Goal: Transaction & Acquisition: Purchase product/service

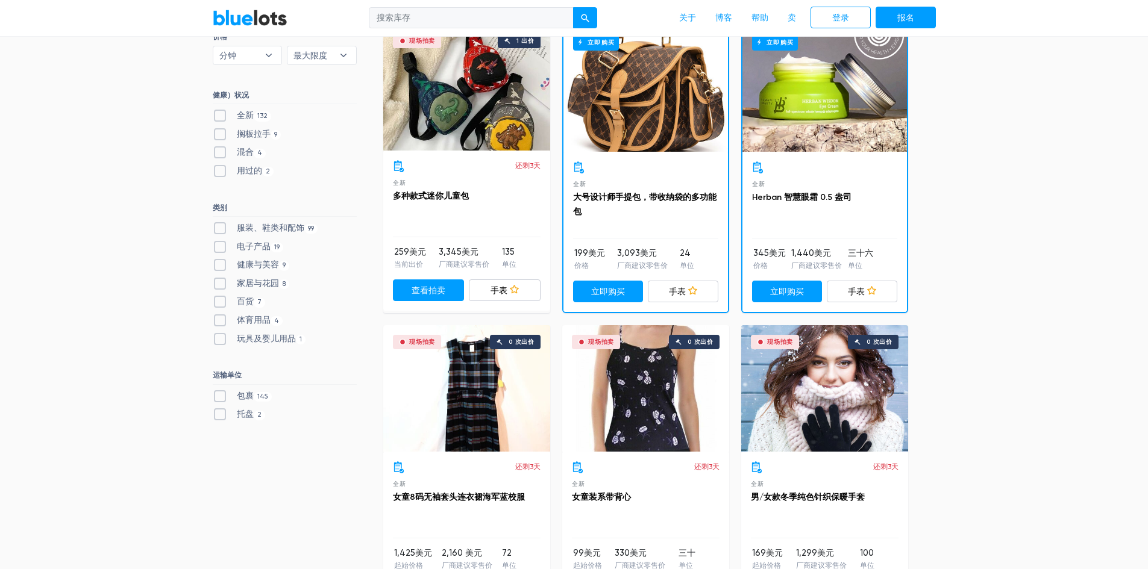
scroll to position [422, 0]
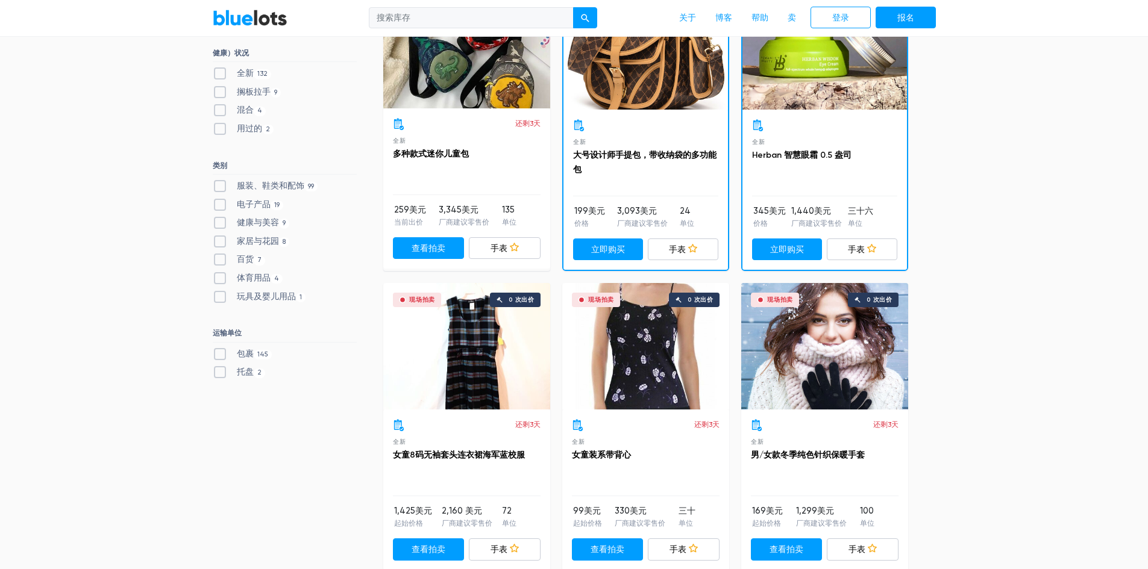
click at [257, 298] on font "玩具及婴儿用品" at bounding box center [266, 297] width 59 height 10
click at [221, 298] on Baby"] "玩具及婴儿用品 1" at bounding box center [217, 294] width 8 height 8
checkbox Baby"] "true"
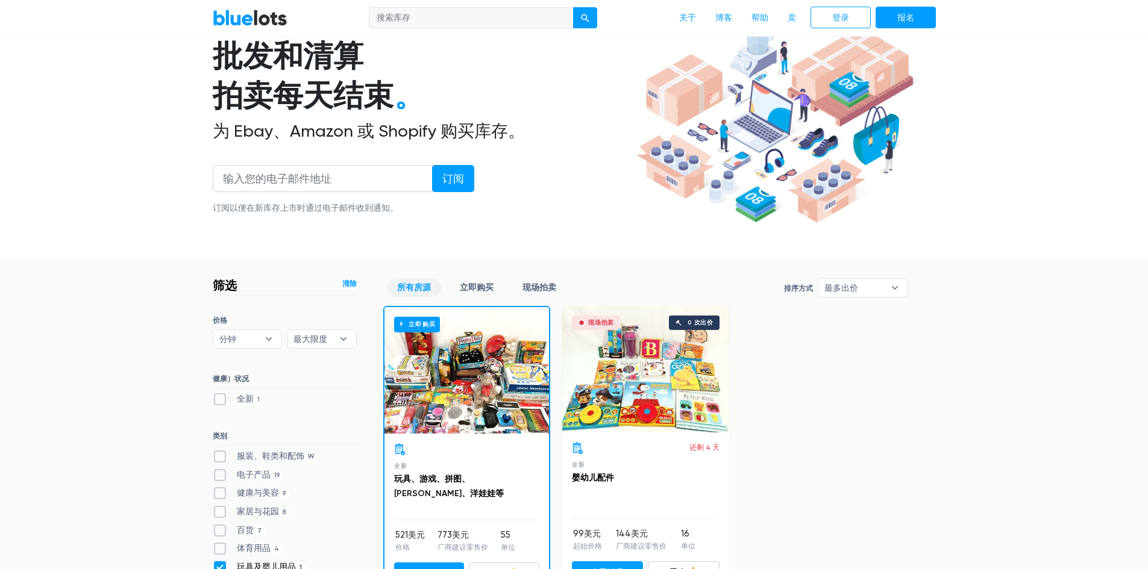
scroll to position [84, 0]
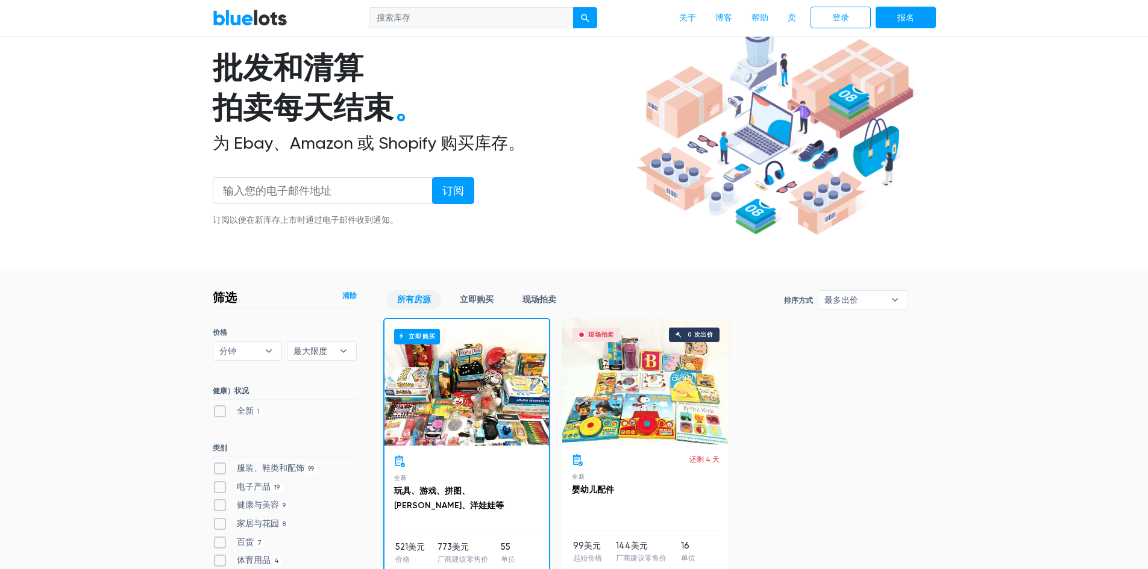
click at [258, 468] on font "服装、鞋类和配饰" at bounding box center [270, 468] width 67 height 10
click at [221, 468] on Accessories"] "服装、鞋类和配饰 99" at bounding box center [217, 466] width 8 height 8
checkbox Accessories"] "true"
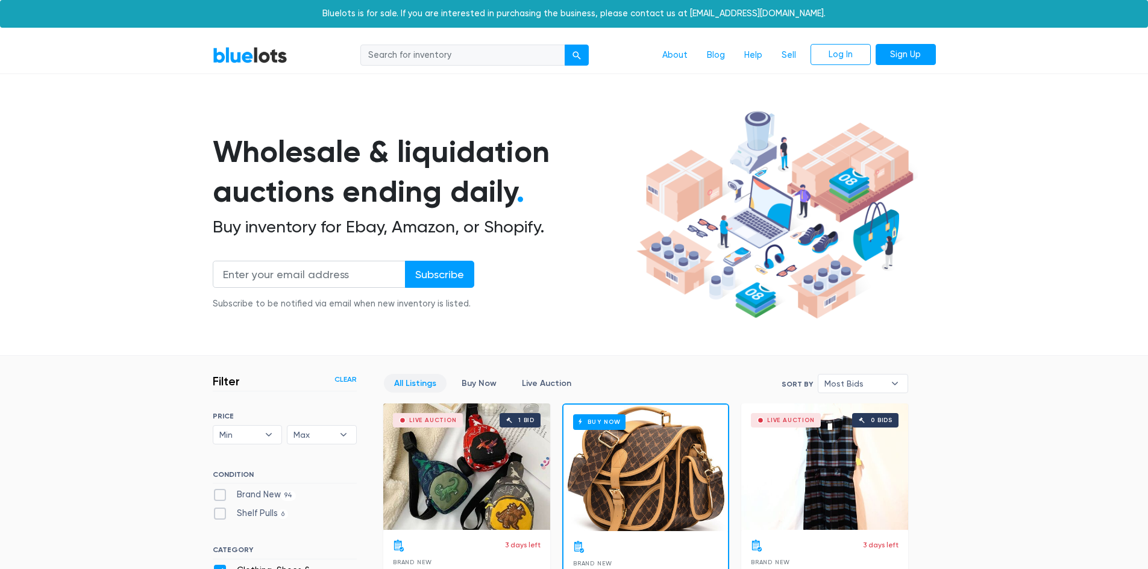
scroll to position [324, 0]
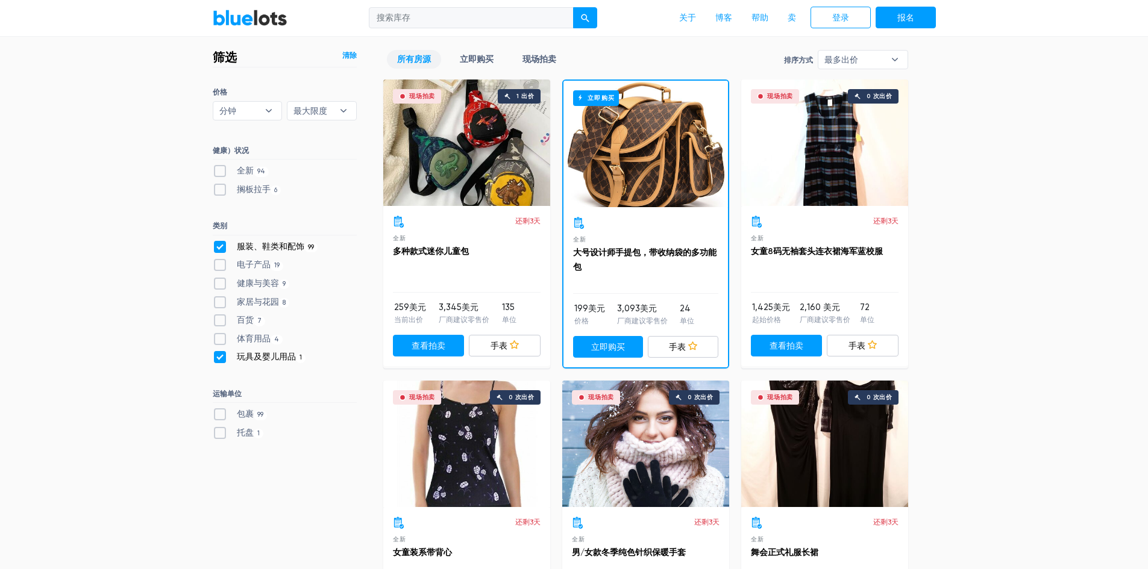
click at [254, 343] on font "体育用品" at bounding box center [254, 339] width 34 height 10
click at [221, 340] on Goods"] "体育用品 4" at bounding box center [217, 337] width 8 height 8
checkbox Goods"] "true"
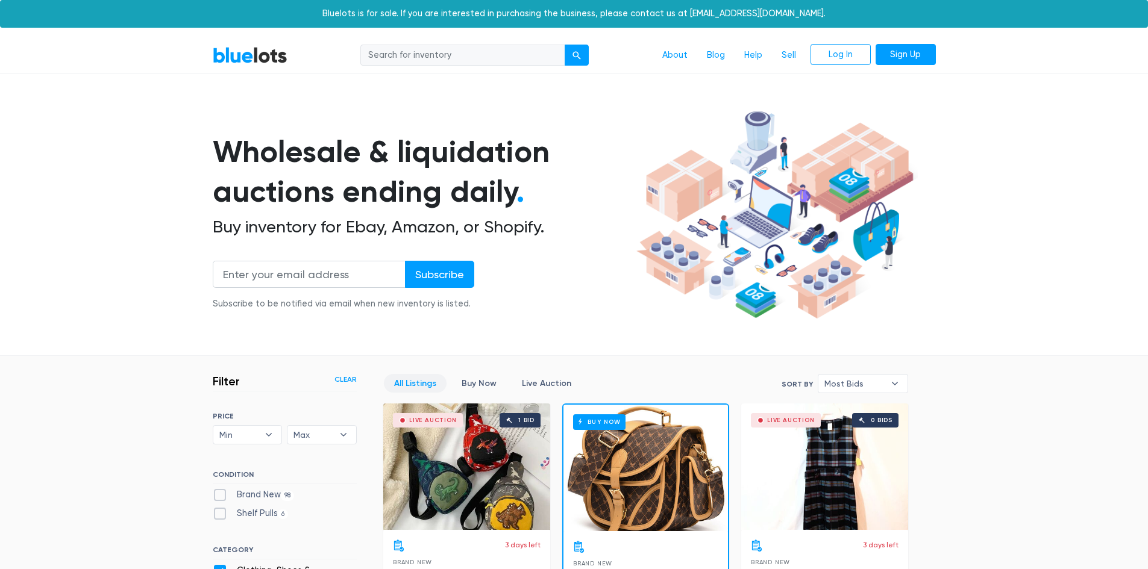
scroll to position [324, 0]
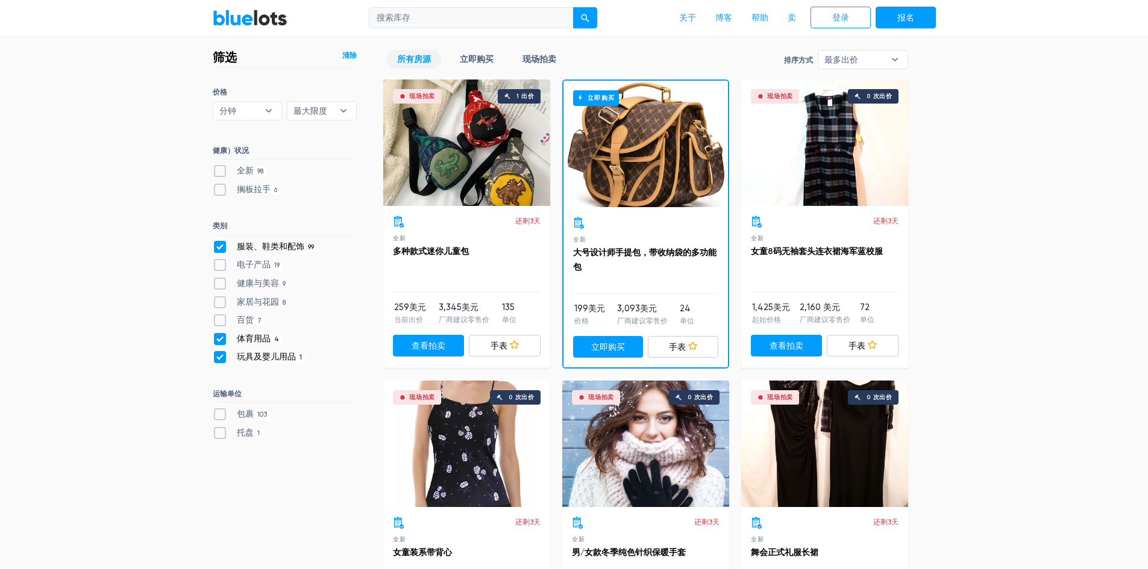
click at [251, 302] on font "家居与花园" at bounding box center [258, 302] width 42 height 10
click at [221, 302] on Garden"] "家居与花园 8" at bounding box center [217, 300] width 8 height 8
checkbox Garden"] "true"
